Goal: Obtain resource: Download file/media

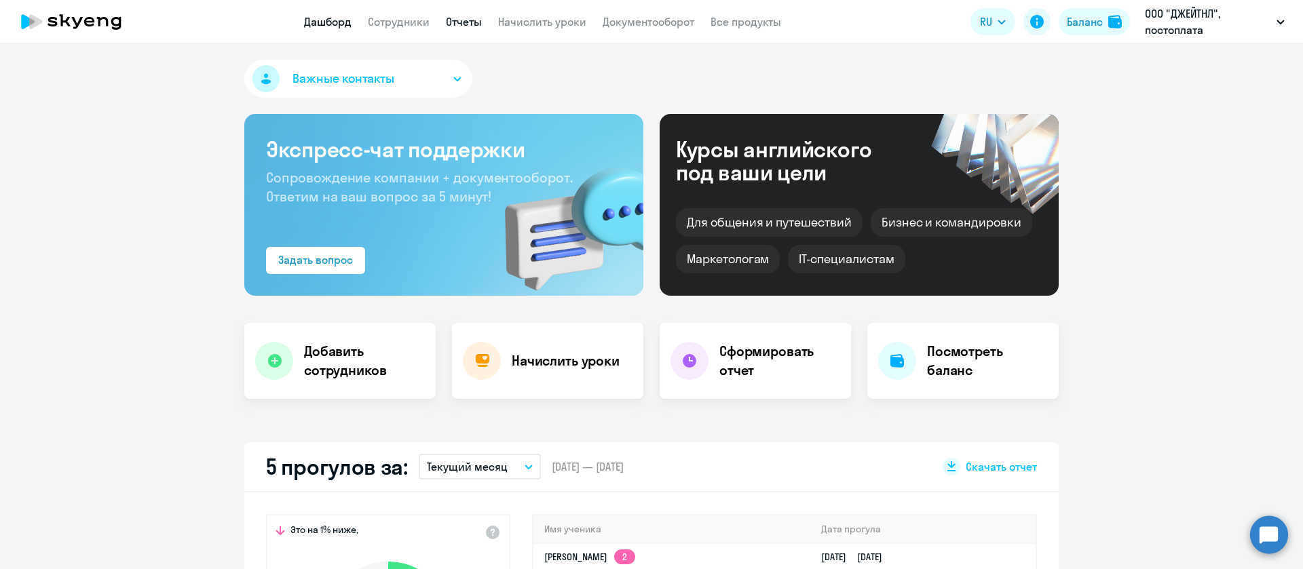
click at [466, 20] on link "Отчеты" at bounding box center [464, 22] width 36 height 14
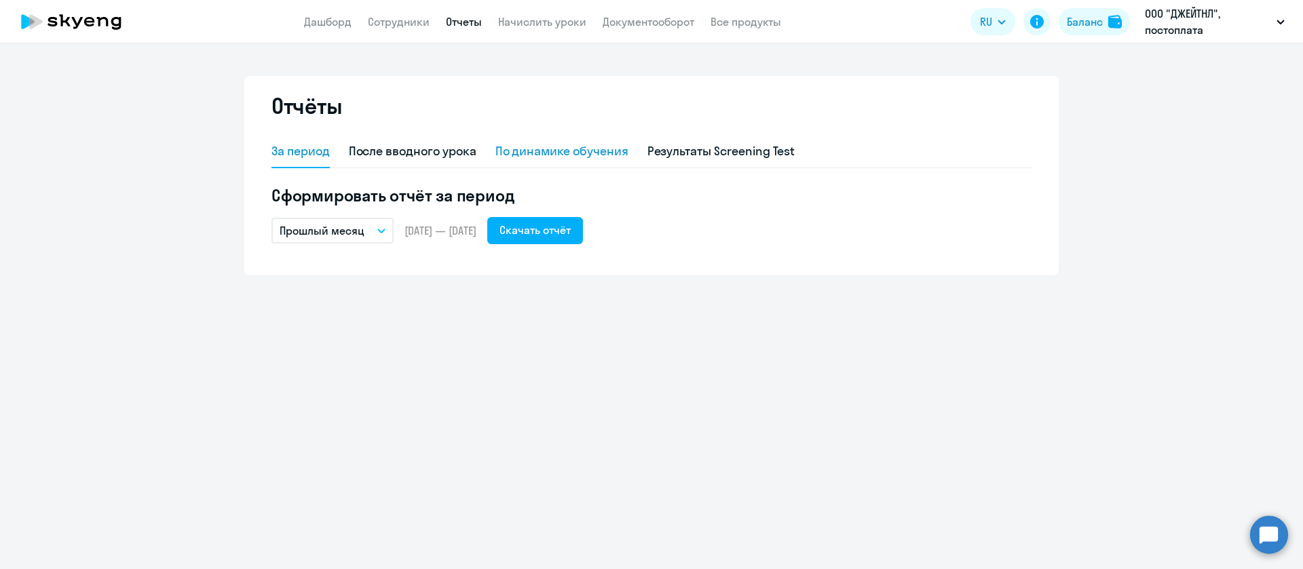
click at [578, 141] on div "По динамике обучения" at bounding box center [561, 152] width 133 height 33
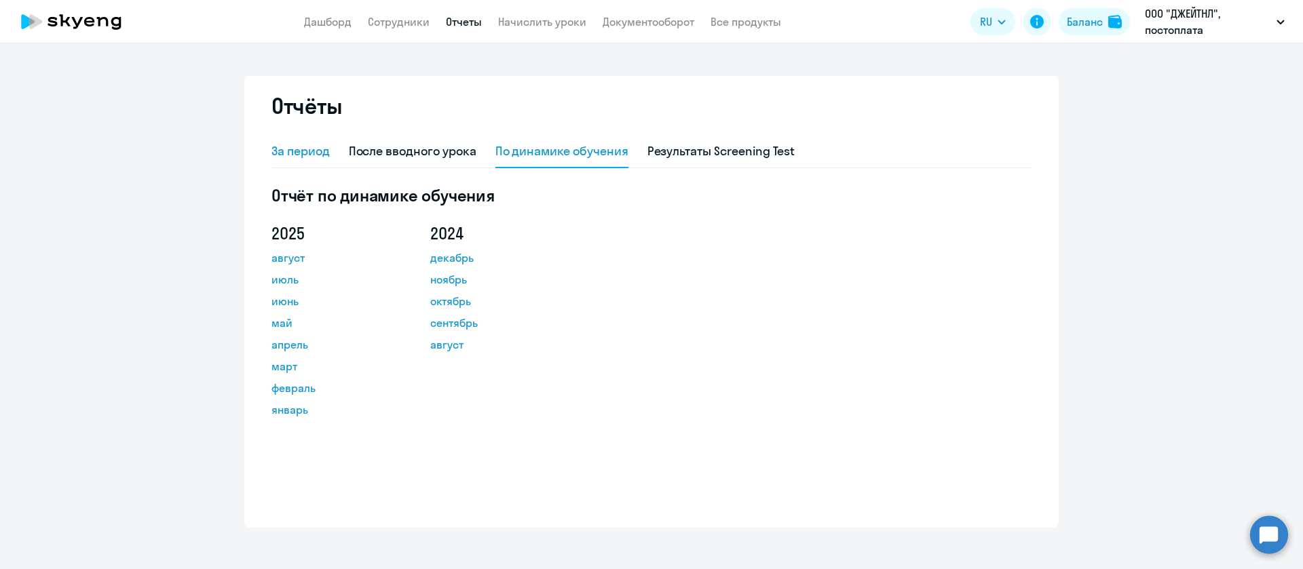
click at [300, 150] on div "За период" at bounding box center [301, 152] width 58 height 18
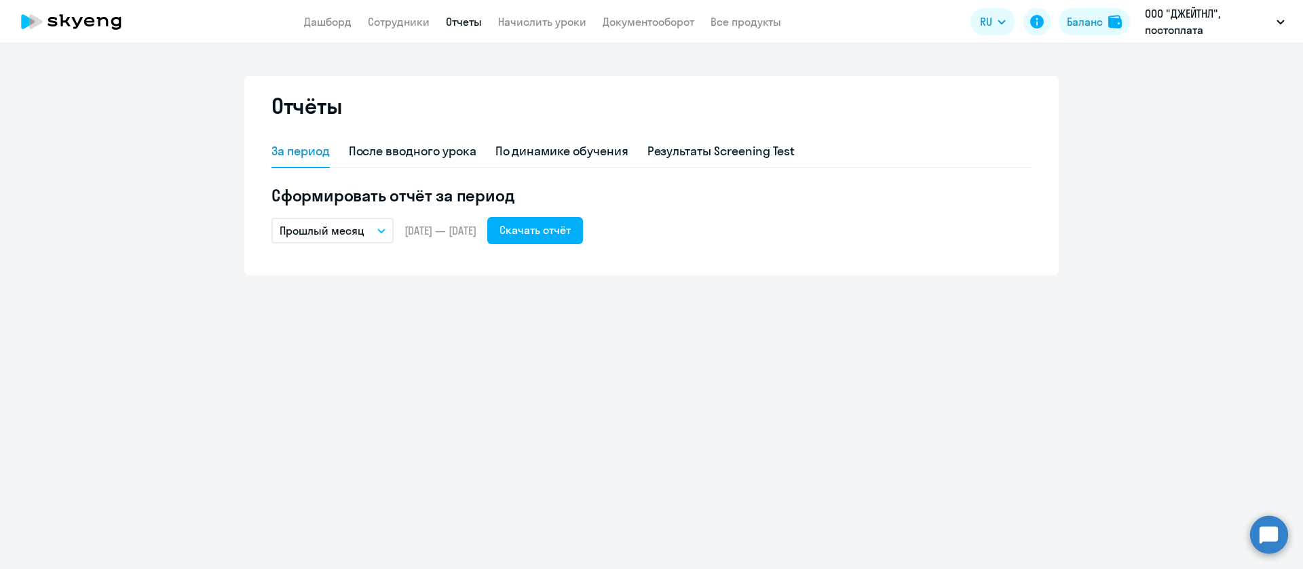
click at [339, 237] on p "Прошлый месяц" at bounding box center [322, 231] width 85 height 16
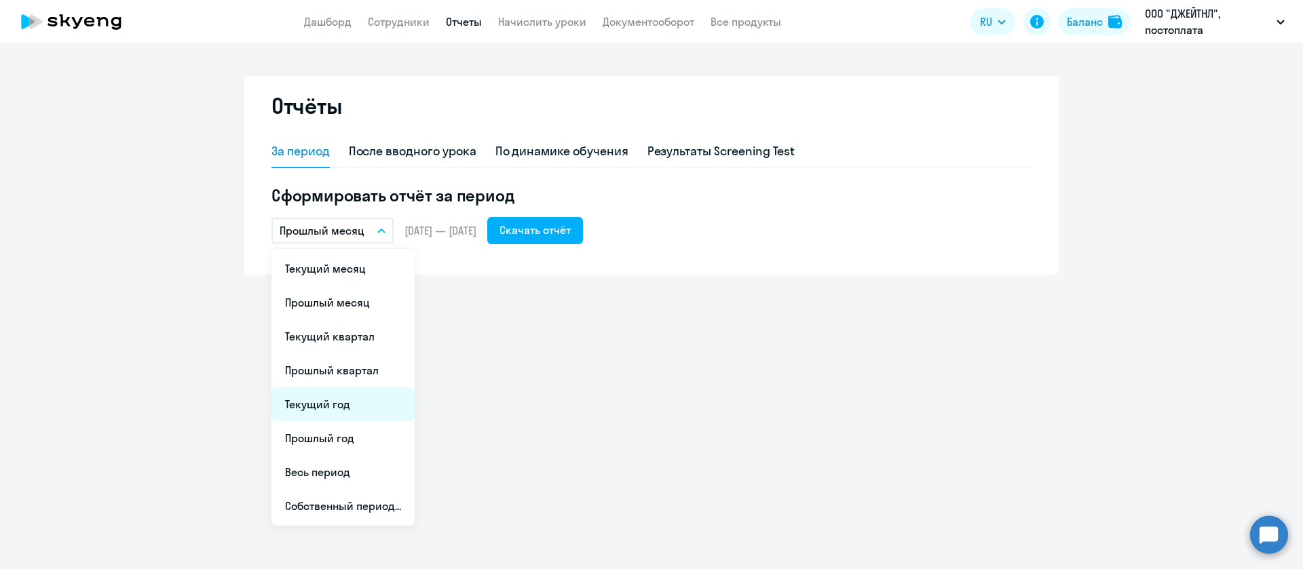
click at [338, 400] on li "Текущий год" at bounding box center [343, 405] width 143 height 34
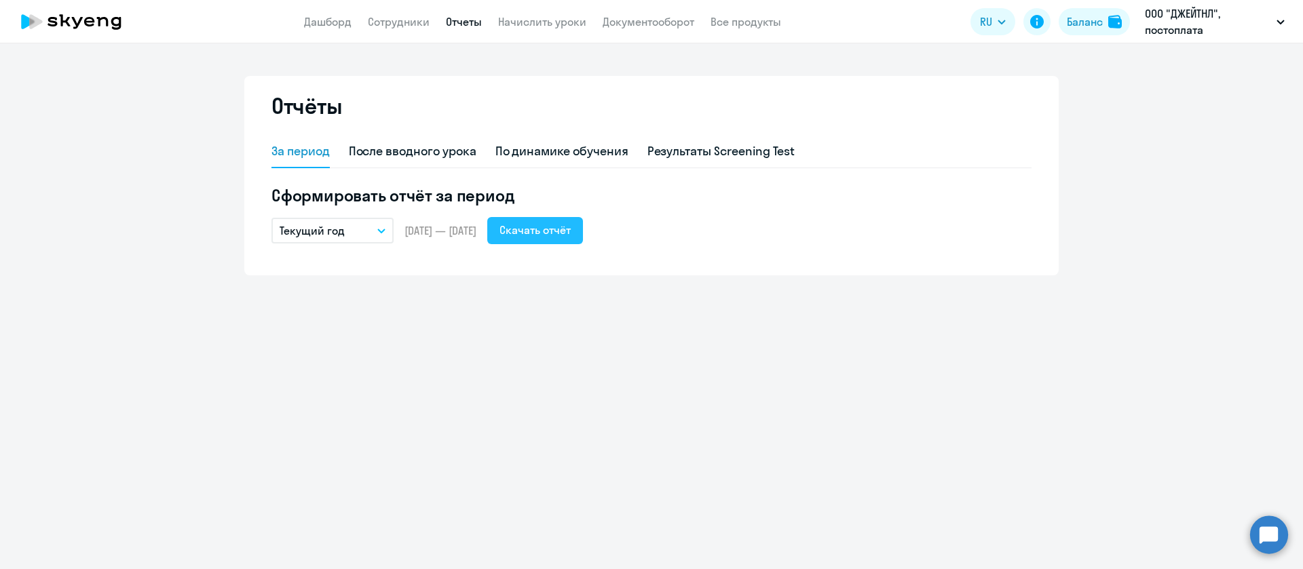
click at [567, 231] on div "Скачать отчёт" at bounding box center [535, 230] width 71 height 16
